Goal: Task Accomplishment & Management: Manage account settings

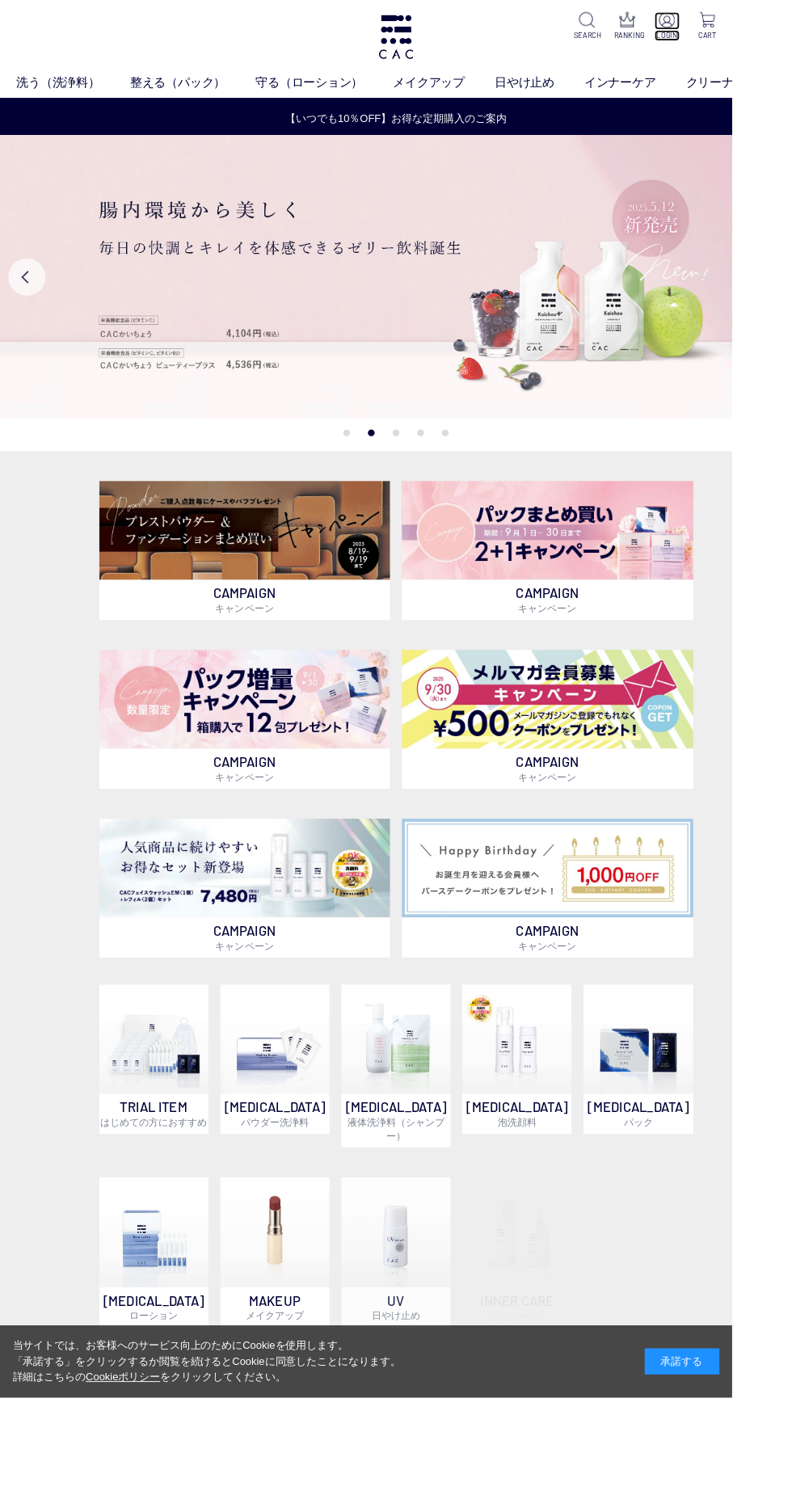
click at [724, 13] on img at bounding box center [721, 21] width 17 height 17
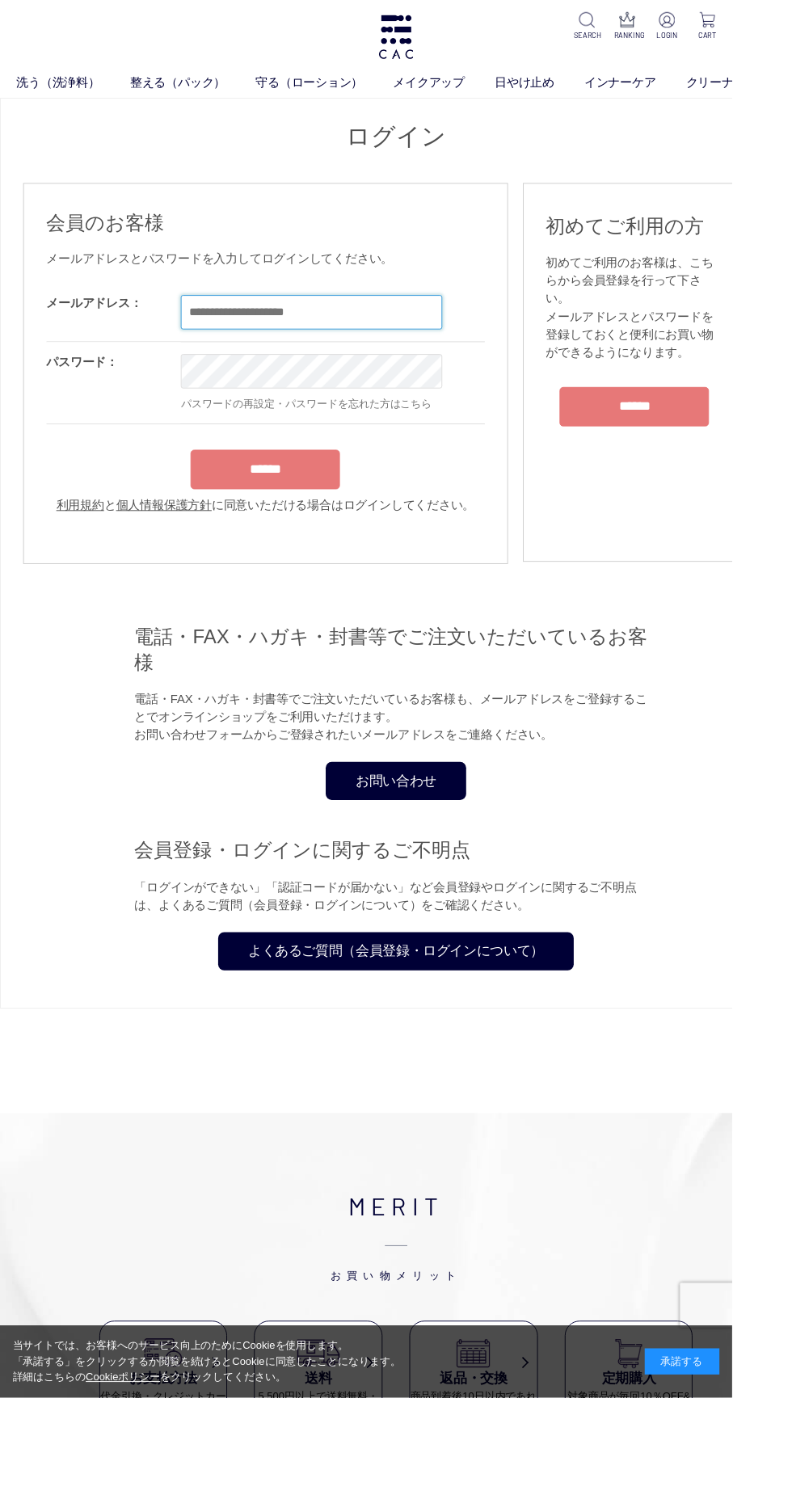
click at [354, 337] on input "email" at bounding box center [336, 338] width 283 height 38
type input "**********"
click at [206, 487] on input "******" at bounding box center [287, 508] width 162 height 42
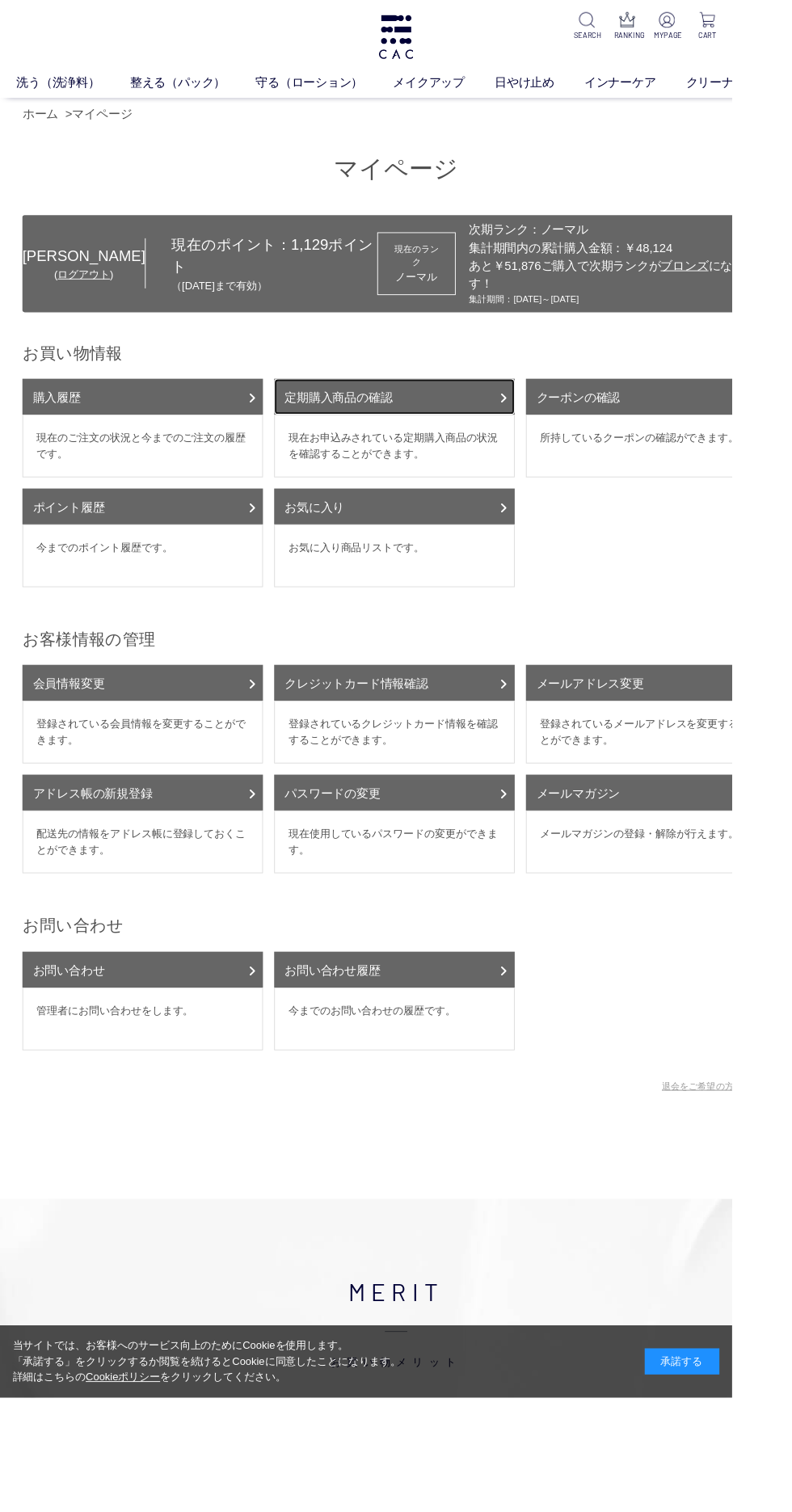
click at [424, 413] on link "定期購入商品の確認" at bounding box center [426, 429] width 260 height 38
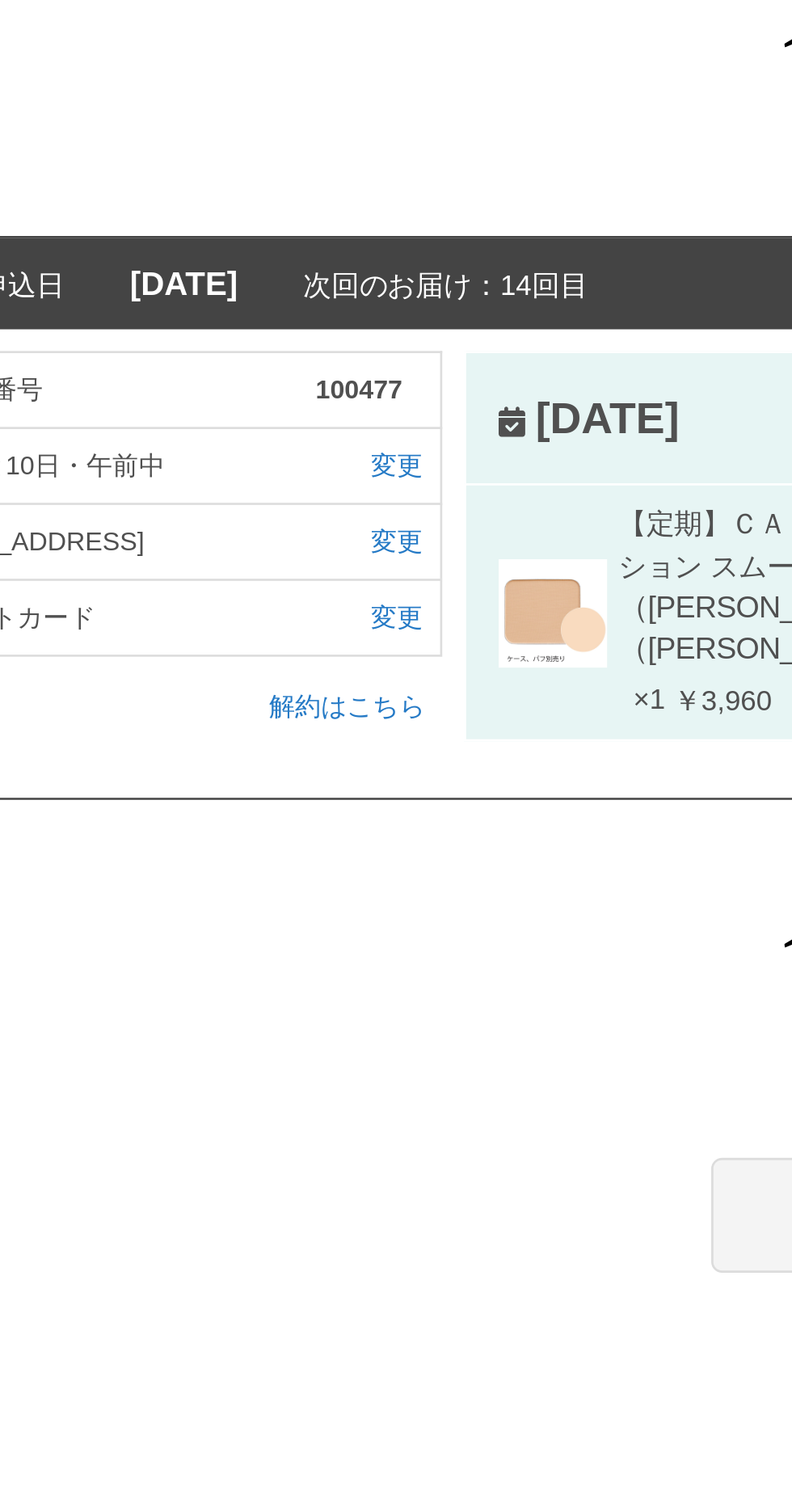
scroll to position [22, 0]
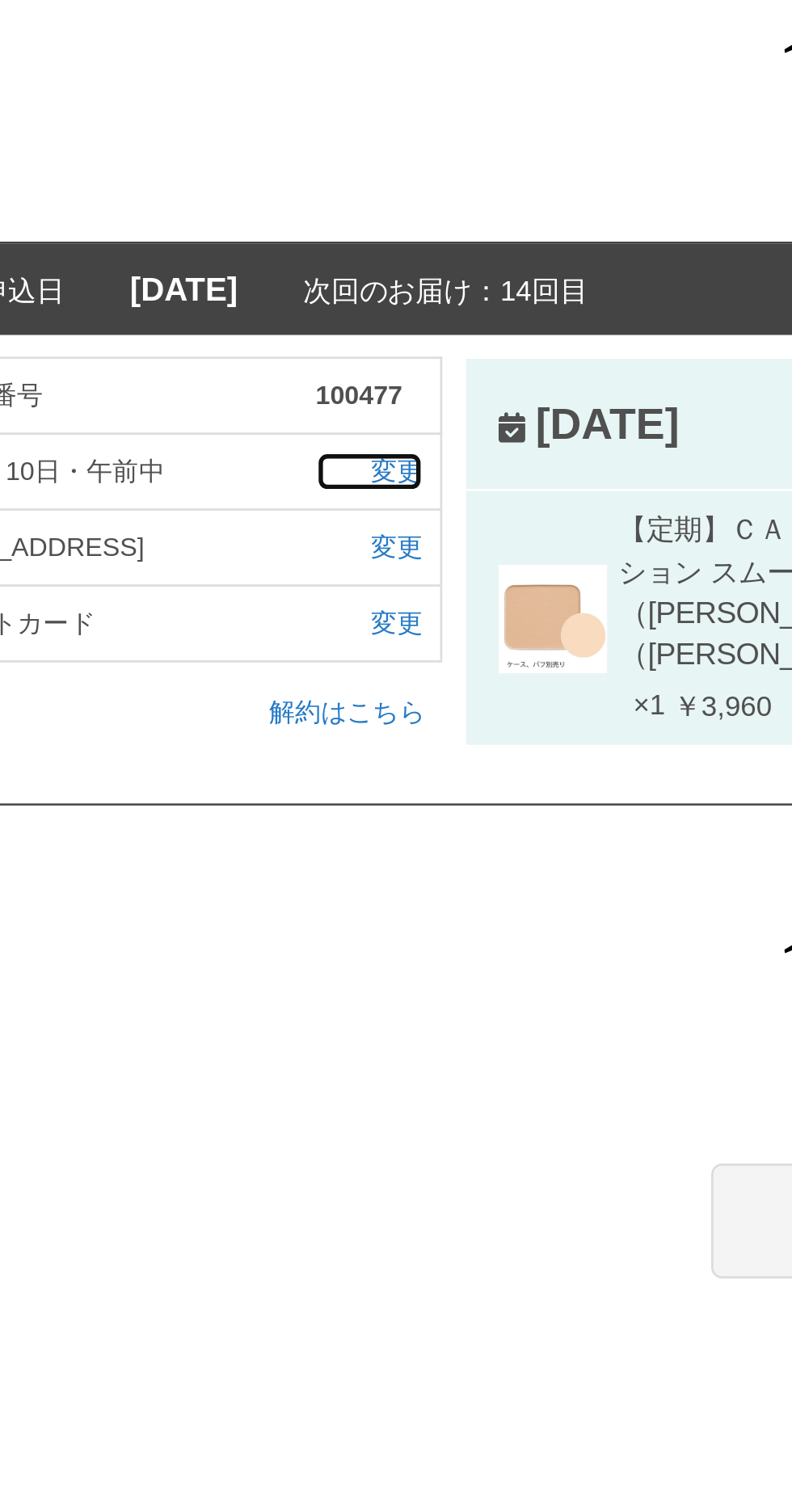
click at [237, 429] on link "変更" at bounding box center [220, 429] width 39 height 15
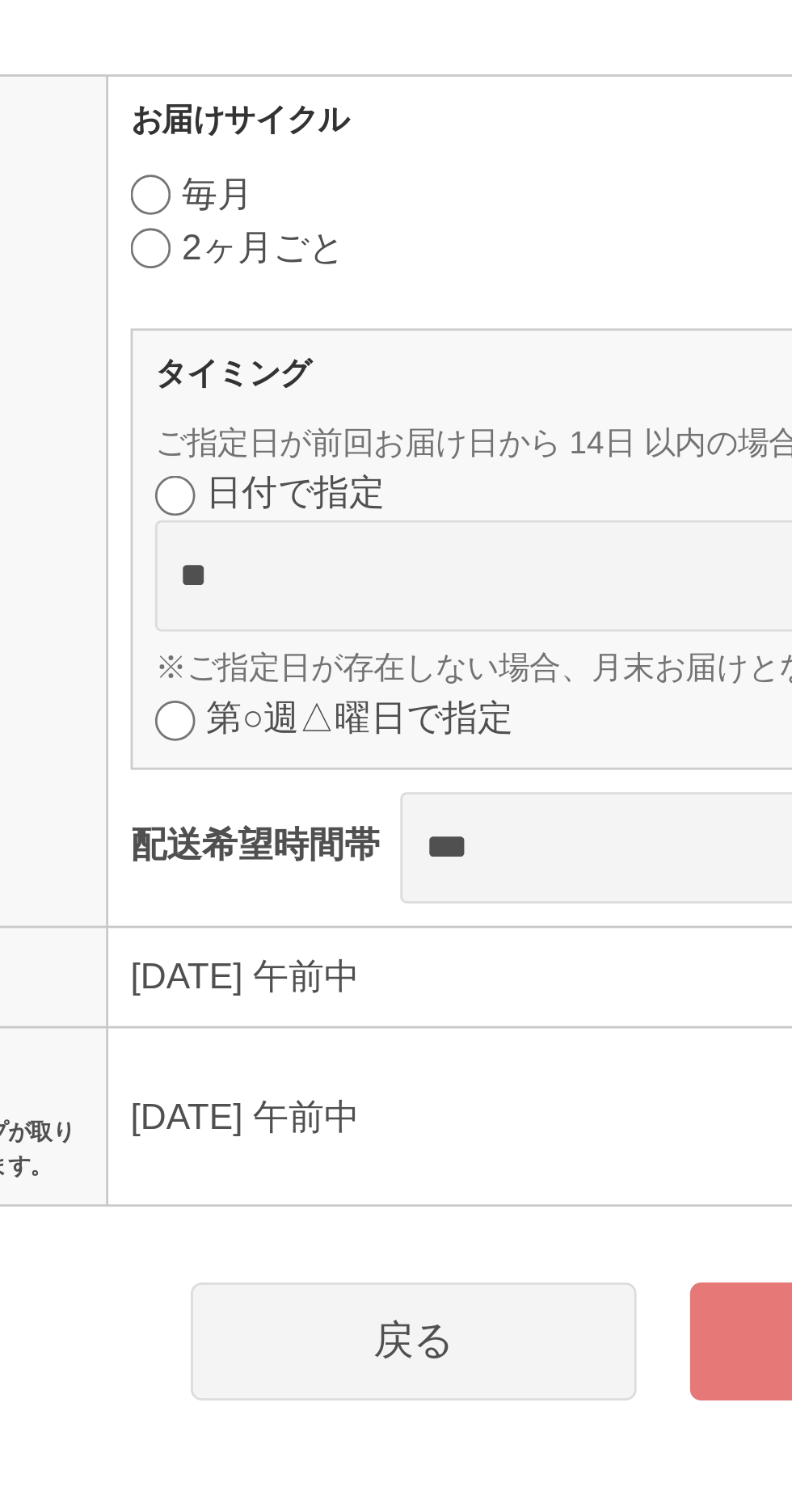
scroll to position [10, 0]
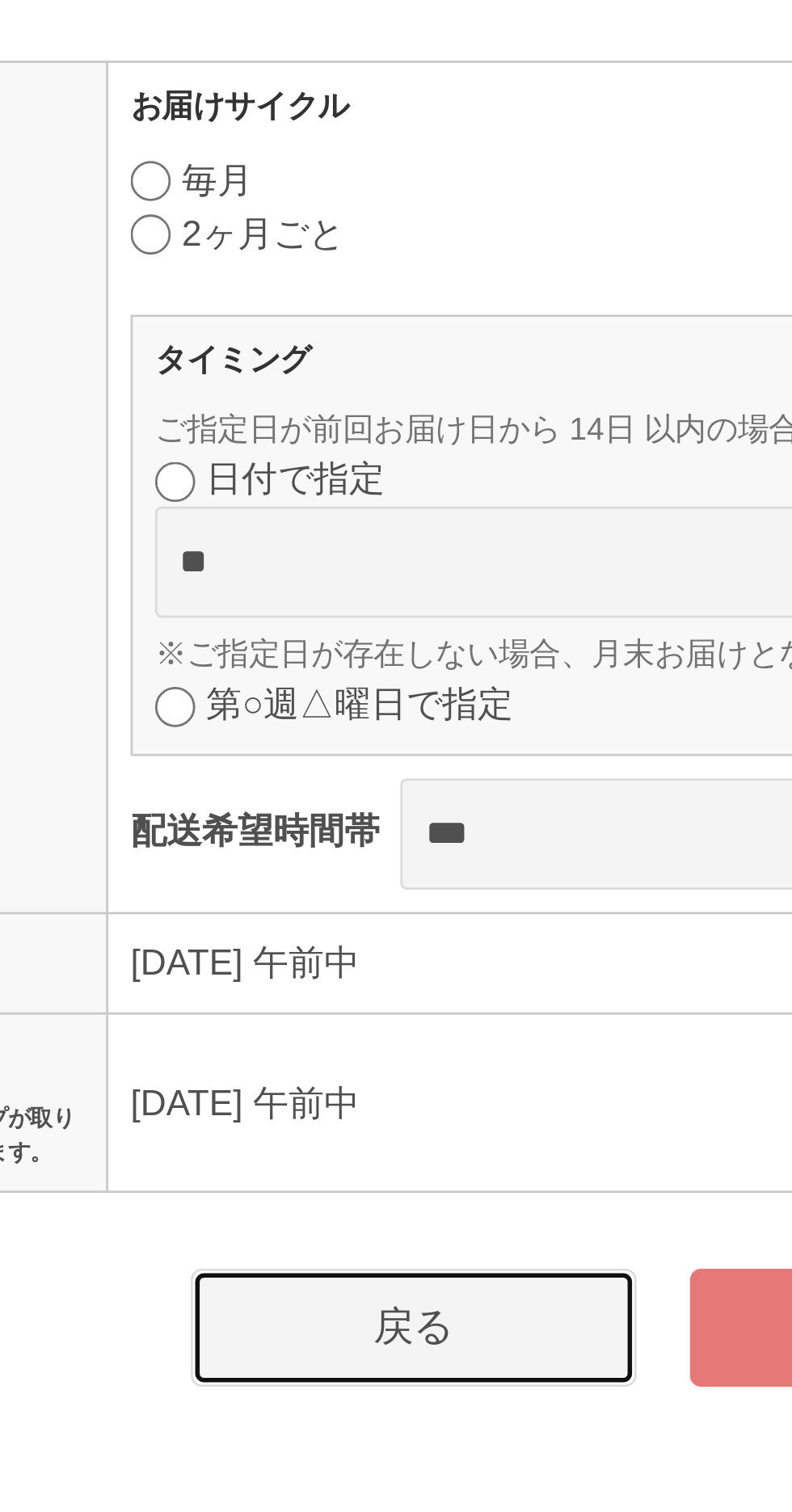
click at [337, 711] on link "戻る" at bounding box center [338, 710] width 162 height 42
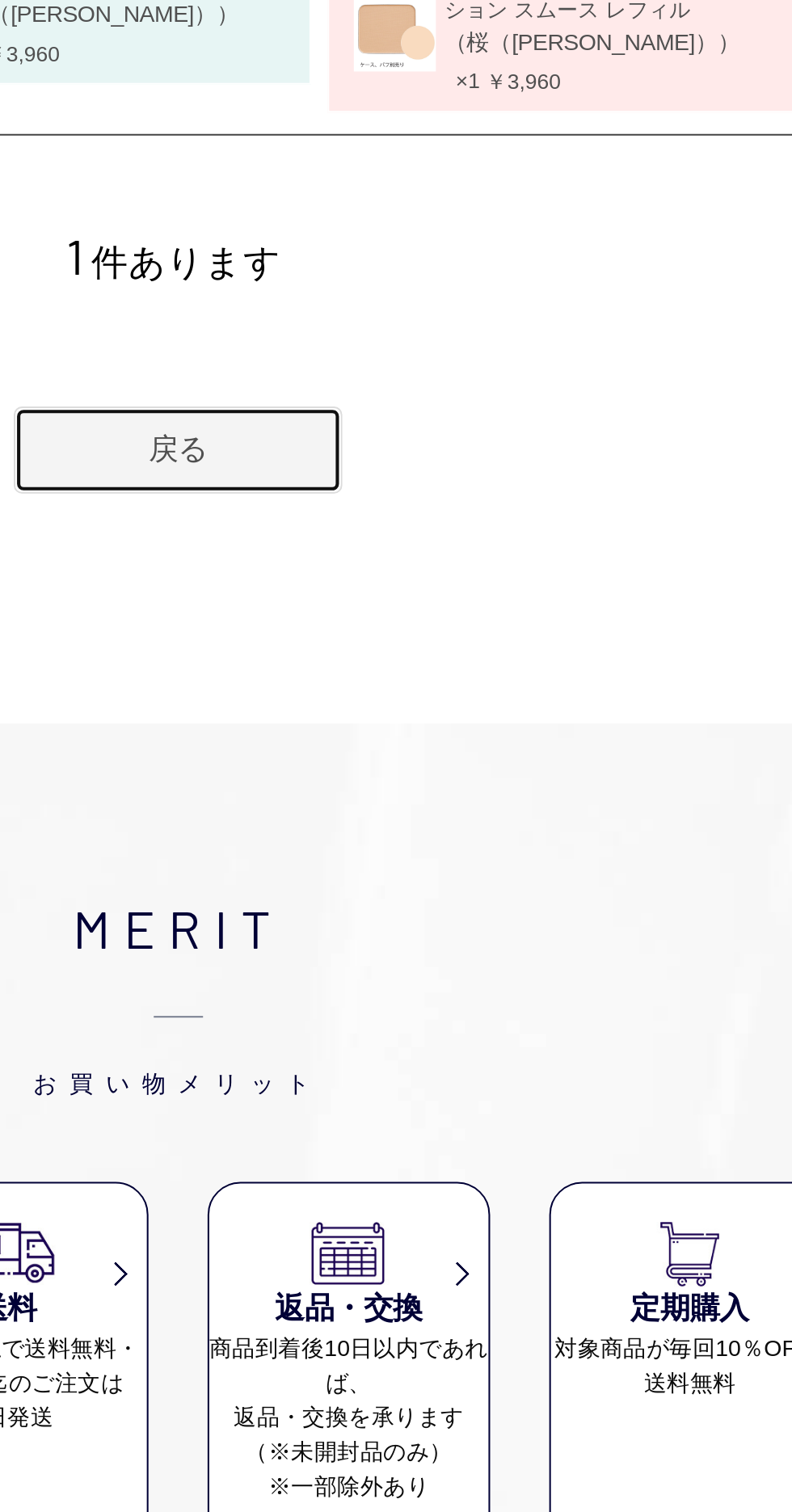
click at [473, 739] on link "戻る" at bounding box center [428, 718] width 162 height 42
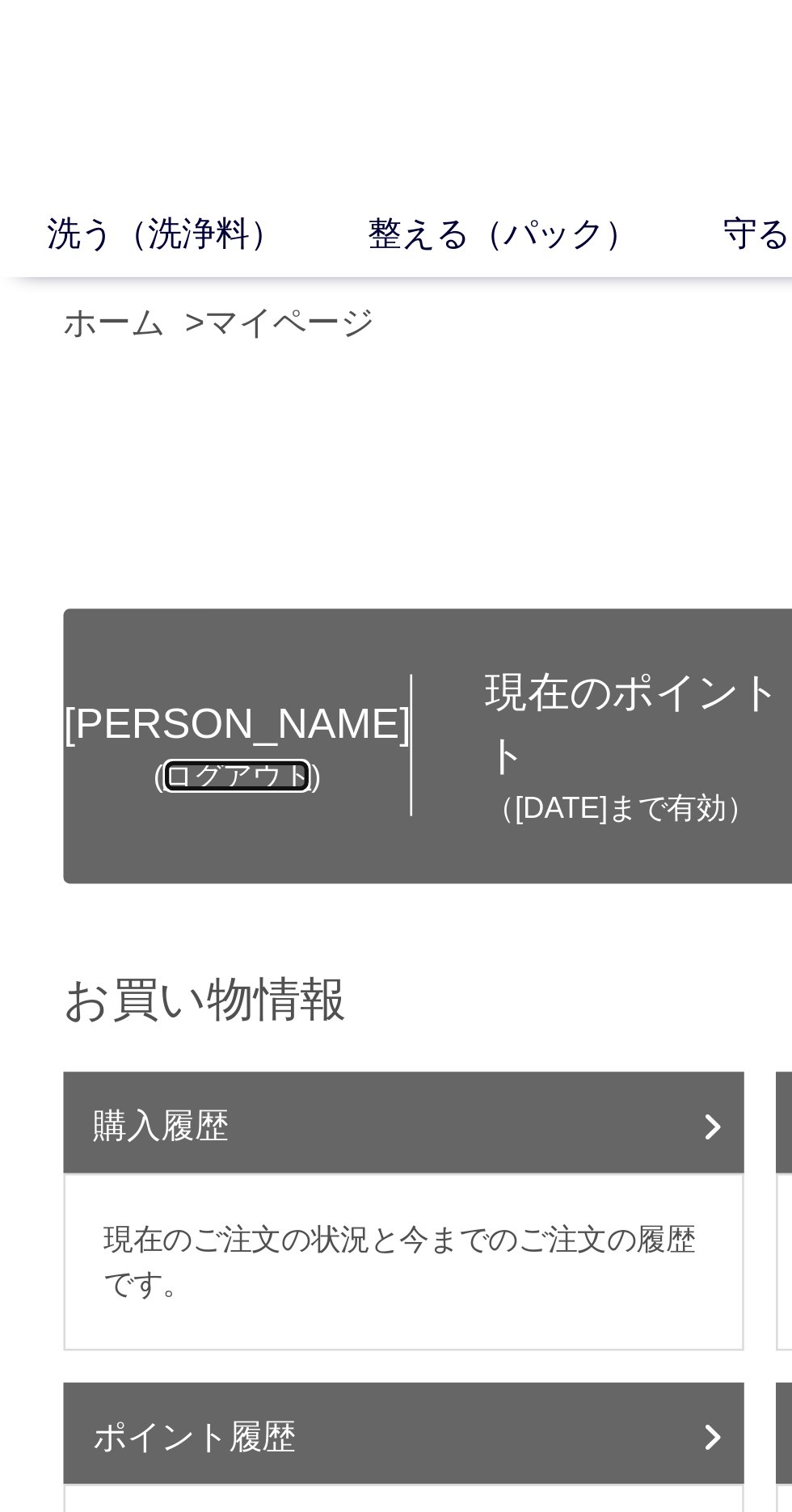
click at [75, 290] on link "ログアウト" at bounding box center [90, 297] width 56 height 13
